Goal: Download file/media

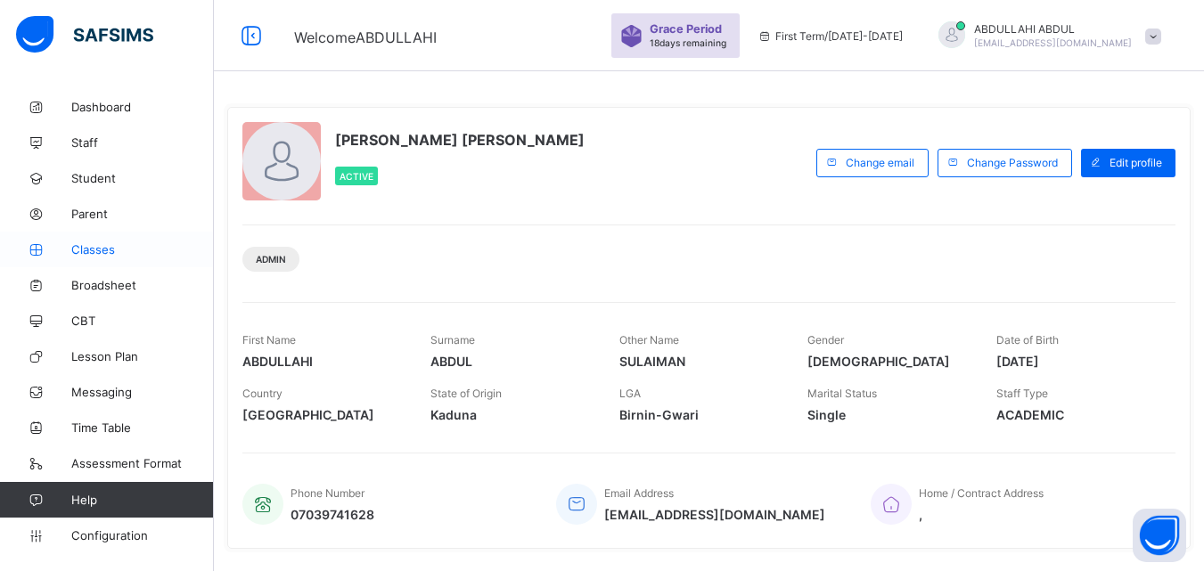
click at [124, 257] on link "Classes" at bounding box center [107, 250] width 214 height 36
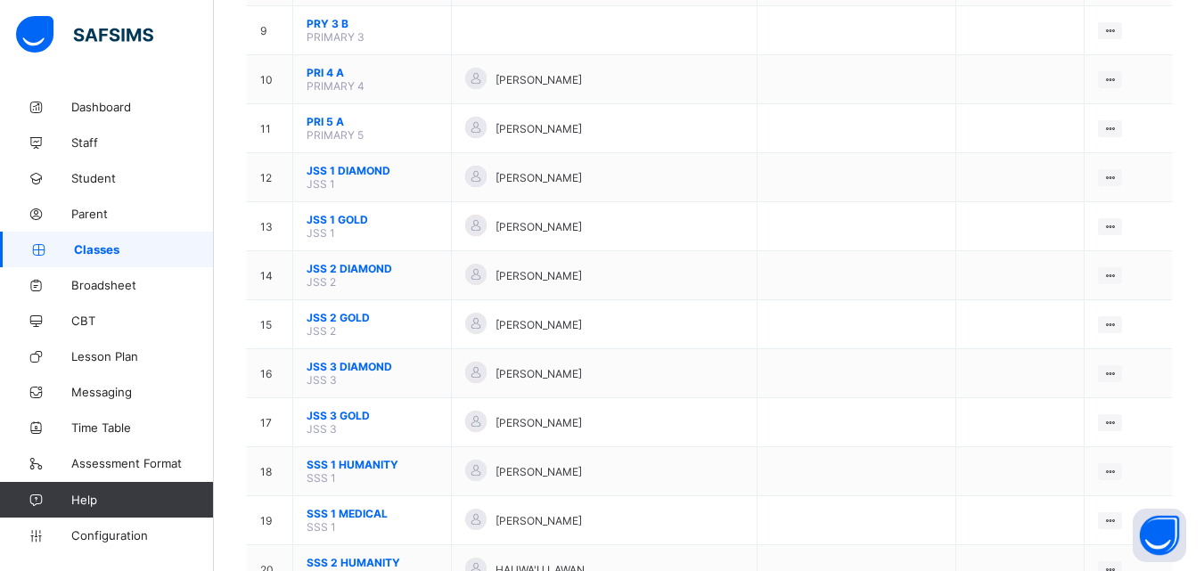
scroll to position [612, 0]
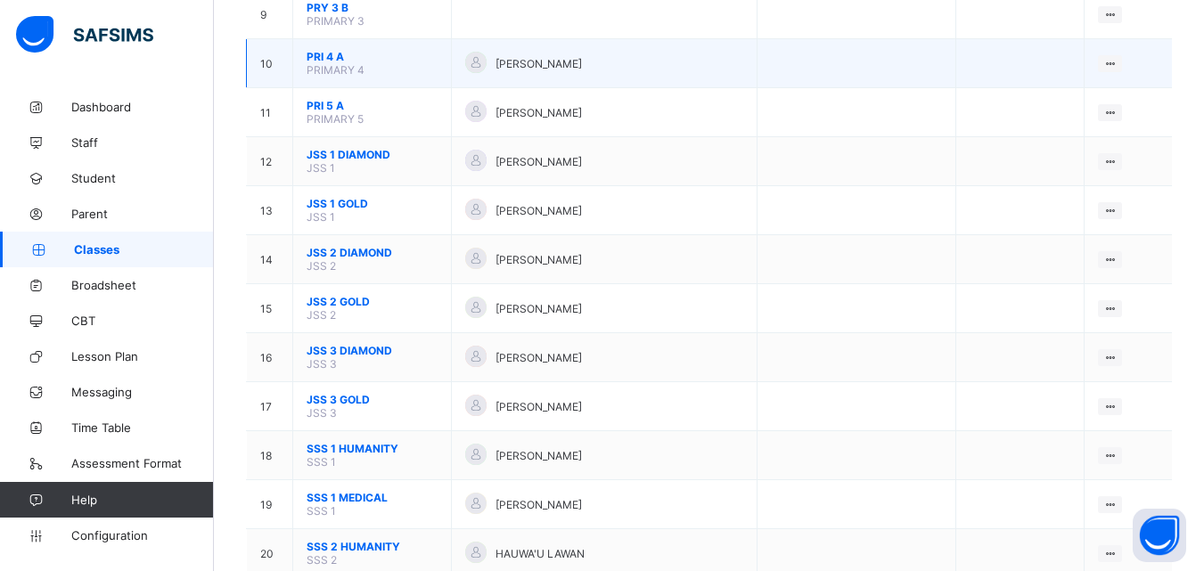
click at [327, 51] on span "PRI 4 A" at bounding box center [372, 56] width 131 height 13
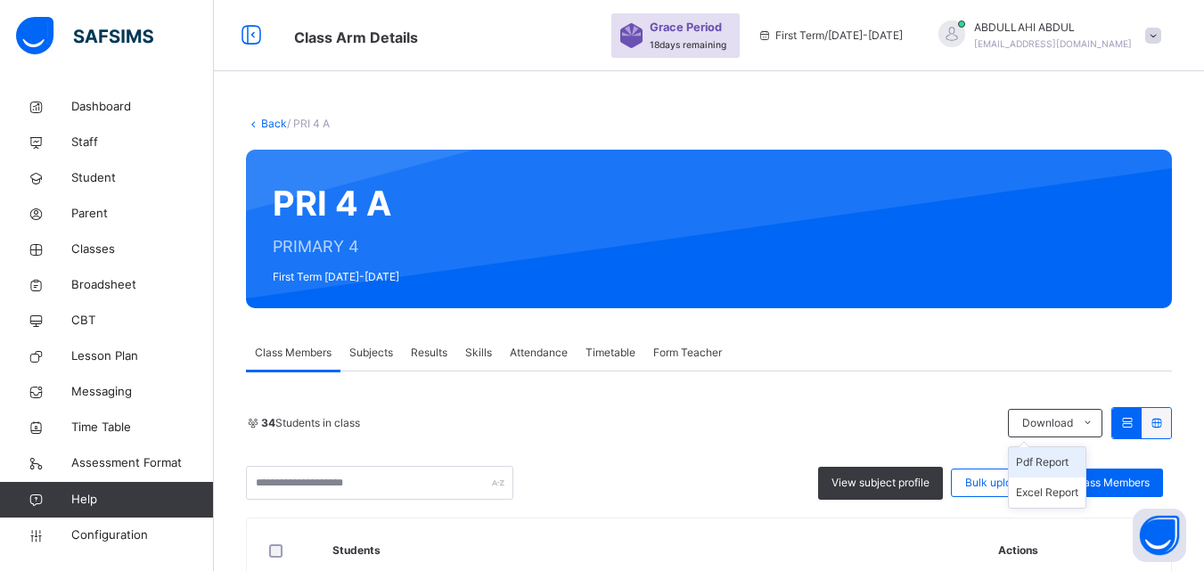
click at [1067, 464] on li "Pdf Report" at bounding box center [1047, 462] width 77 height 30
click at [1056, 466] on li "Pdf Report" at bounding box center [1047, 462] width 77 height 30
click at [1037, 425] on span "Download" at bounding box center [1047, 423] width 51 height 16
click at [1049, 457] on li "Pdf Report" at bounding box center [1047, 462] width 77 height 30
